Goal: Check status: Check status

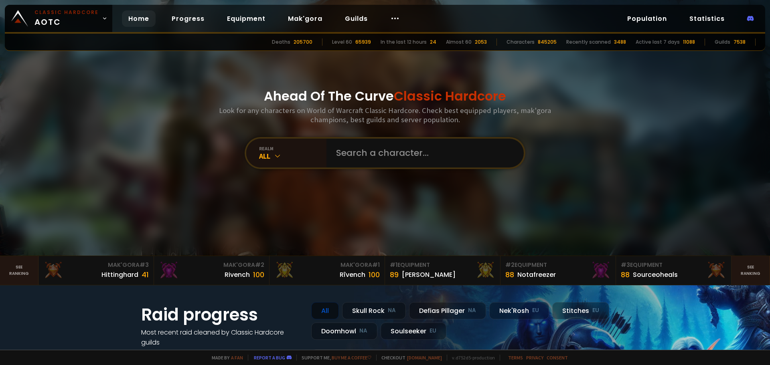
click at [354, 148] on input "text" at bounding box center [422, 153] width 183 height 29
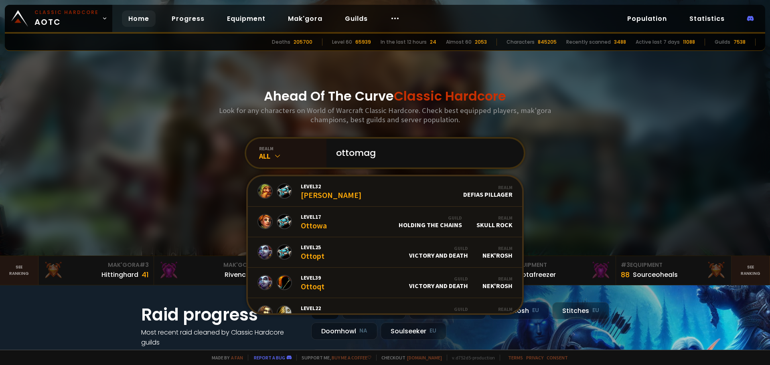
type input "ottomage"
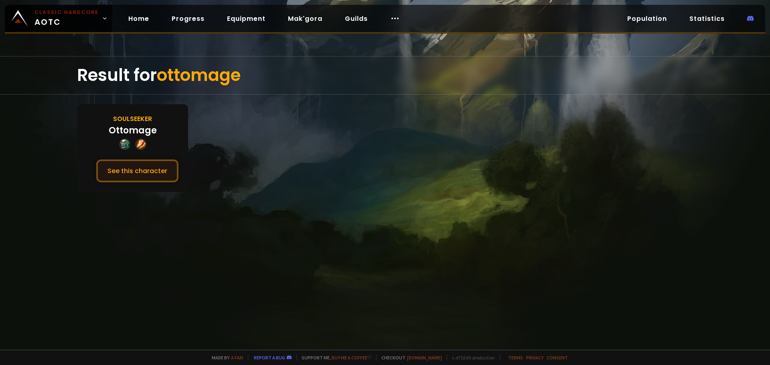
click at [143, 171] on button "See this character" at bounding box center [137, 171] width 82 height 23
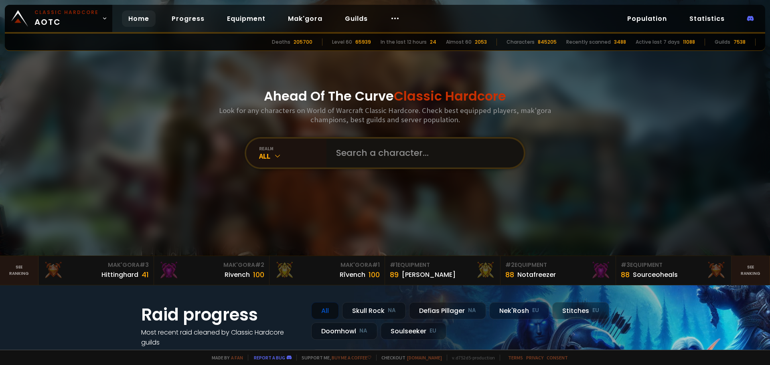
click at [368, 152] on input "text" at bounding box center [422, 153] width 183 height 29
type input "maka"
